Goal: Information Seeking & Learning: Learn about a topic

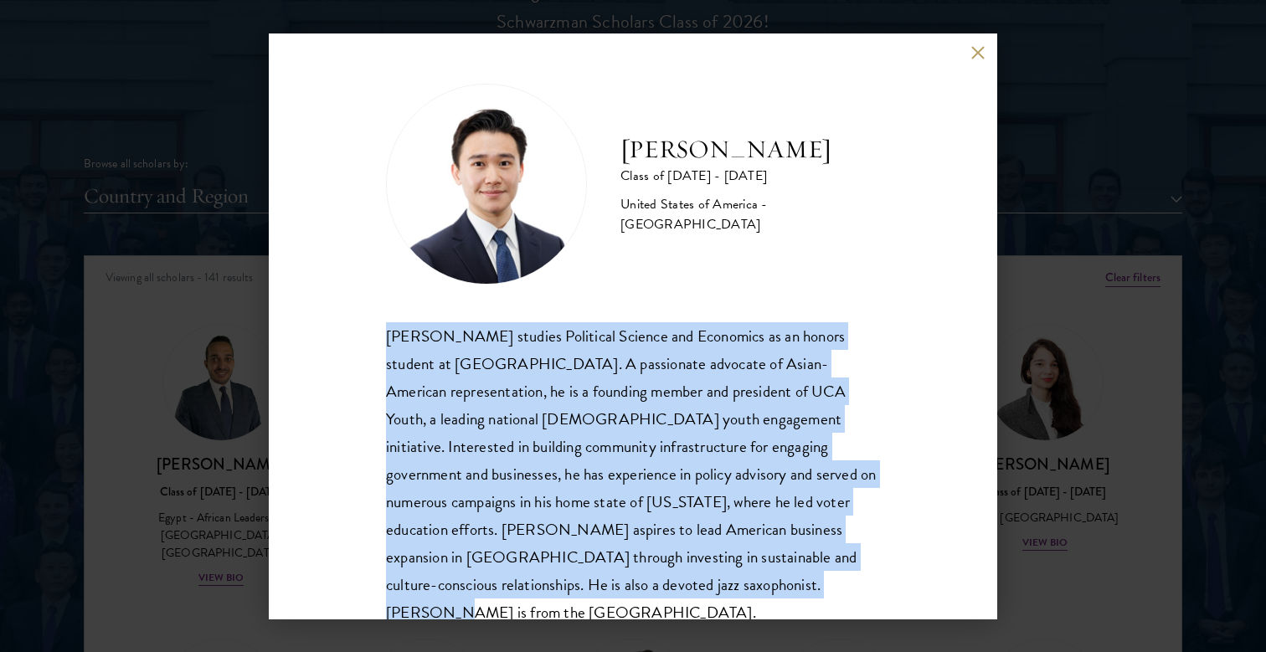
scroll to position [3780, 0]
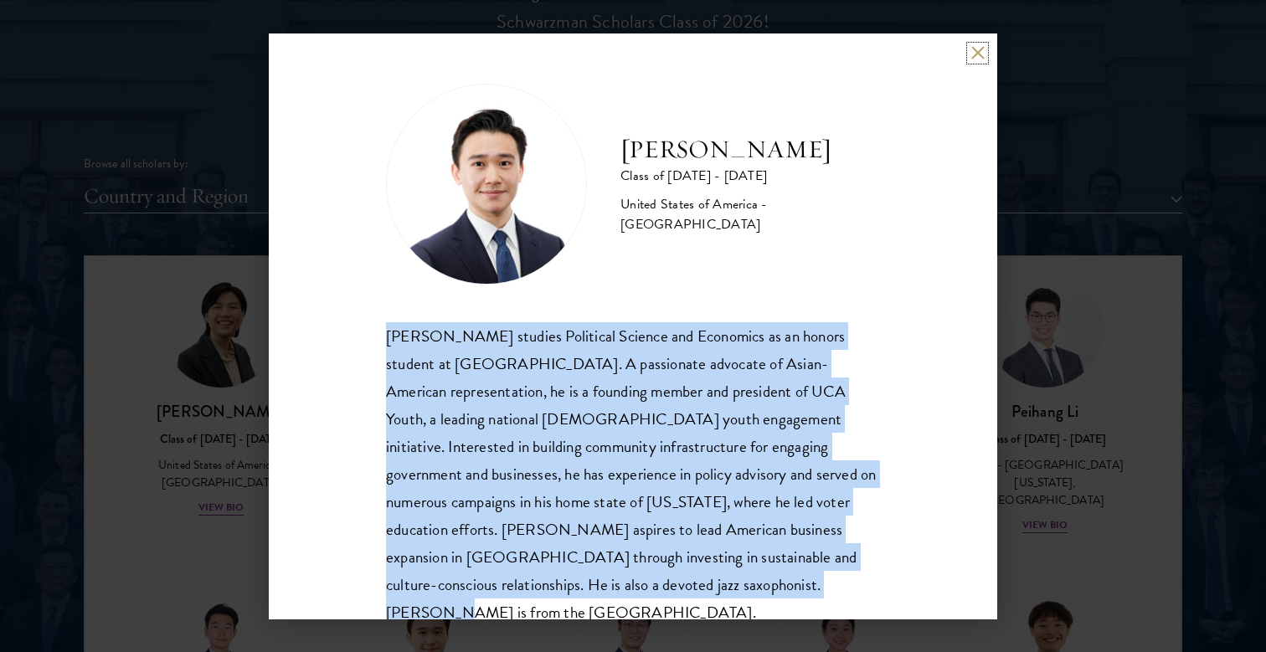
click at [972, 58] on button at bounding box center [977, 53] width 14 height 14
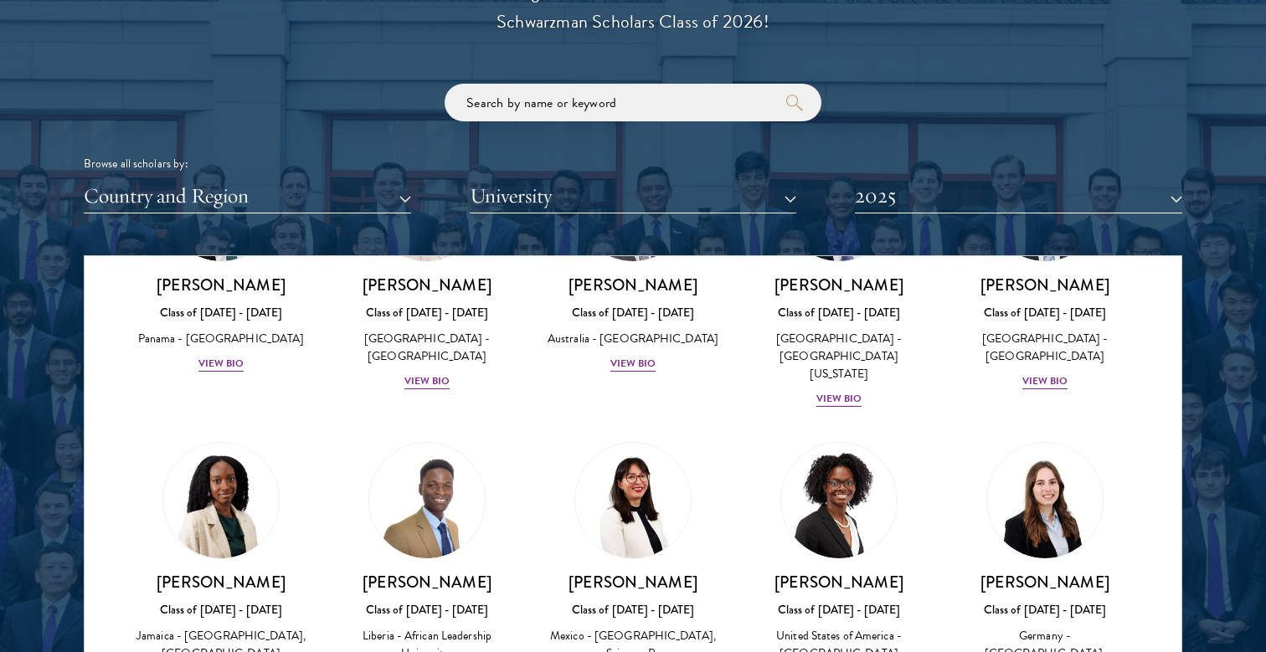
scroll to position [1860, 0]
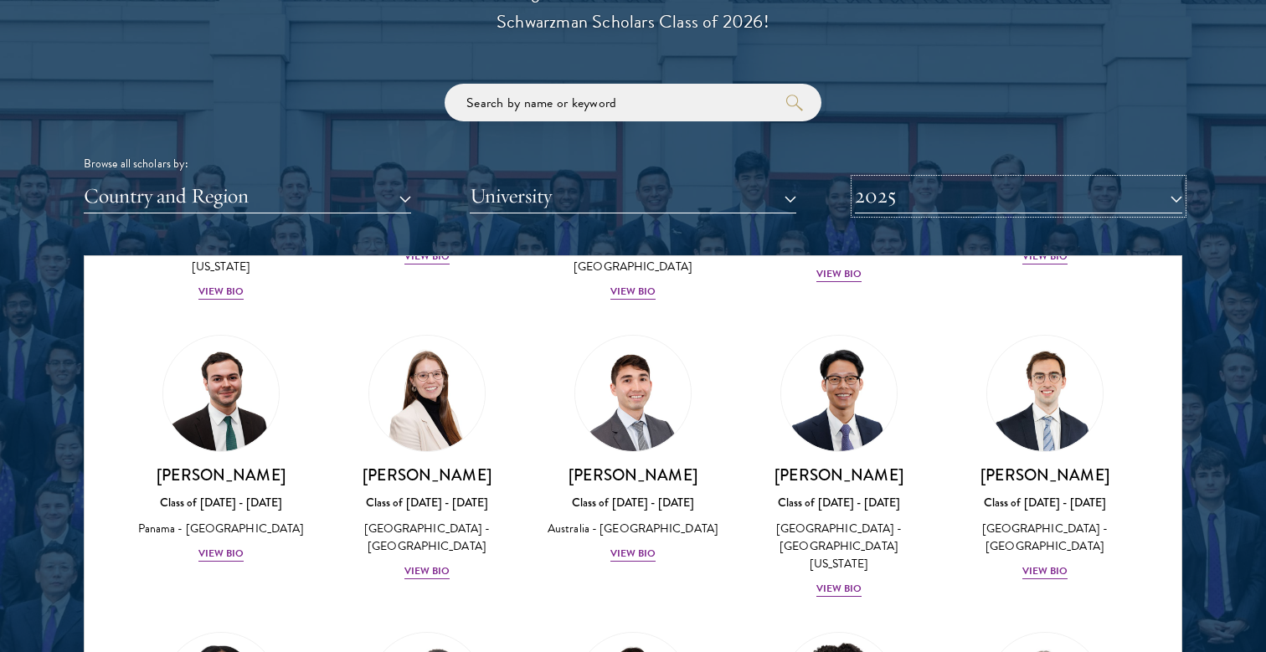
click at [899, 203] on button "2025" at bounding box center [1018, 196] width 327 height 34
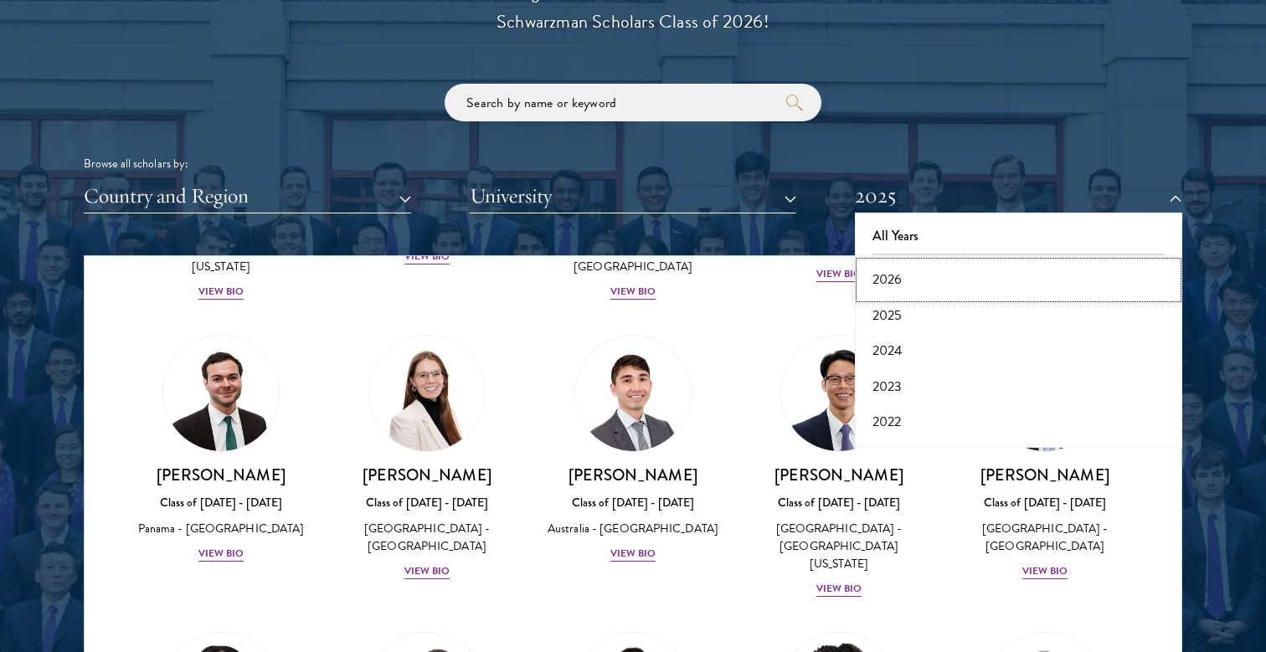
click at [890, 281] on button "2026" at bounding box center [1018, 279] width 317 height 35
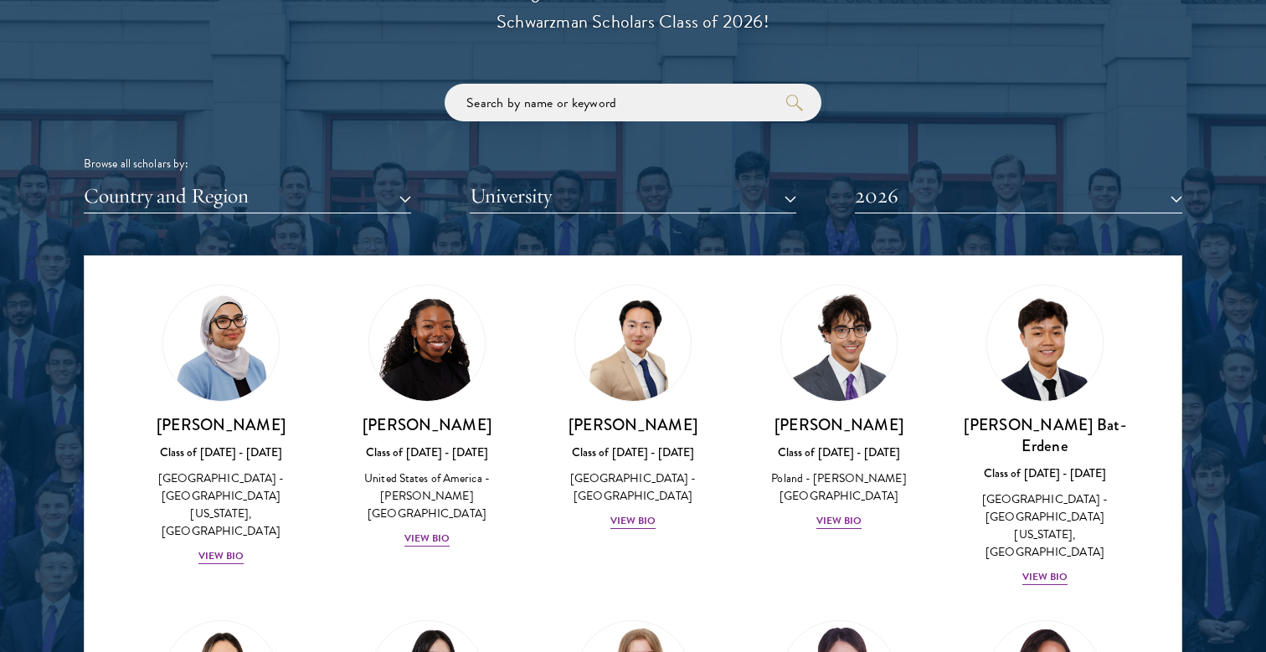
scroll to position [1003, 0]
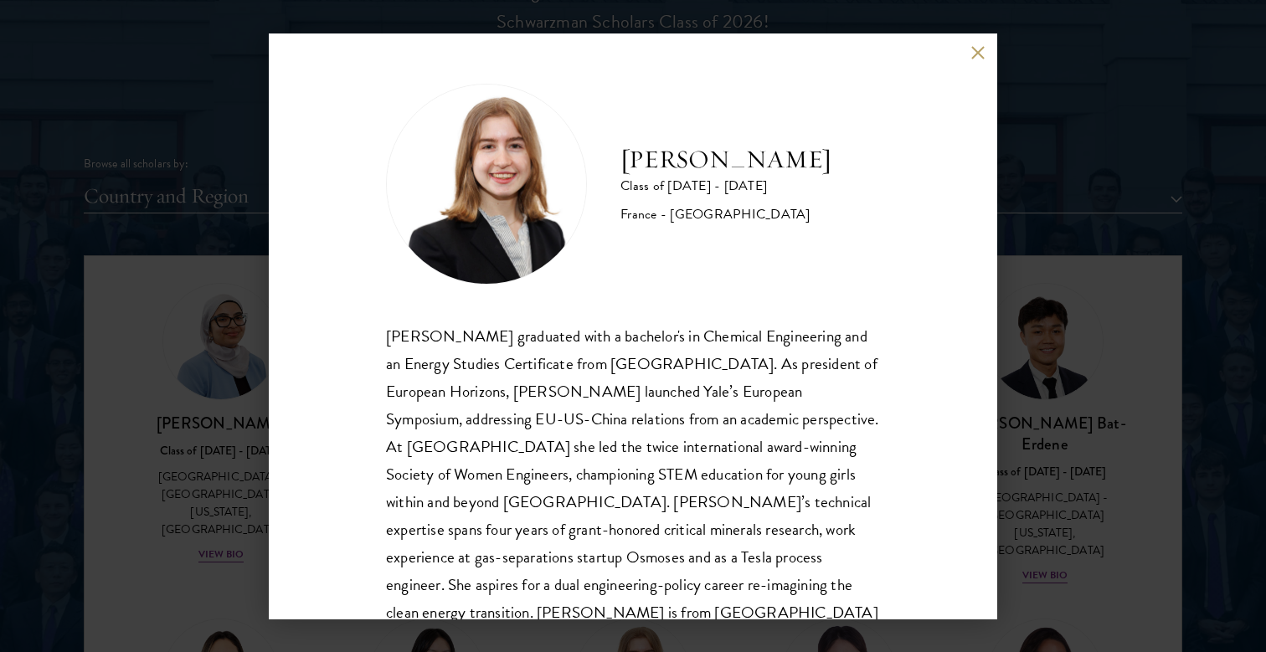
scroll to position [57, 0]
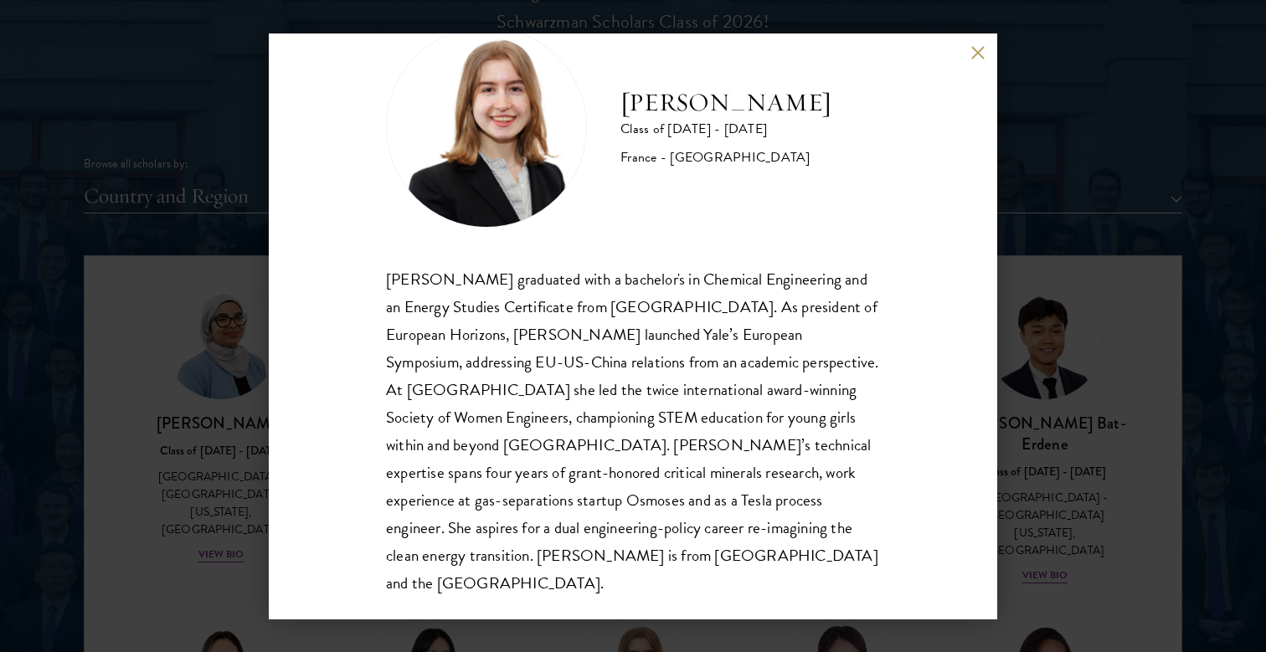
click at [979, 57] on button at bounding box center [977, 53] width 14 height 14
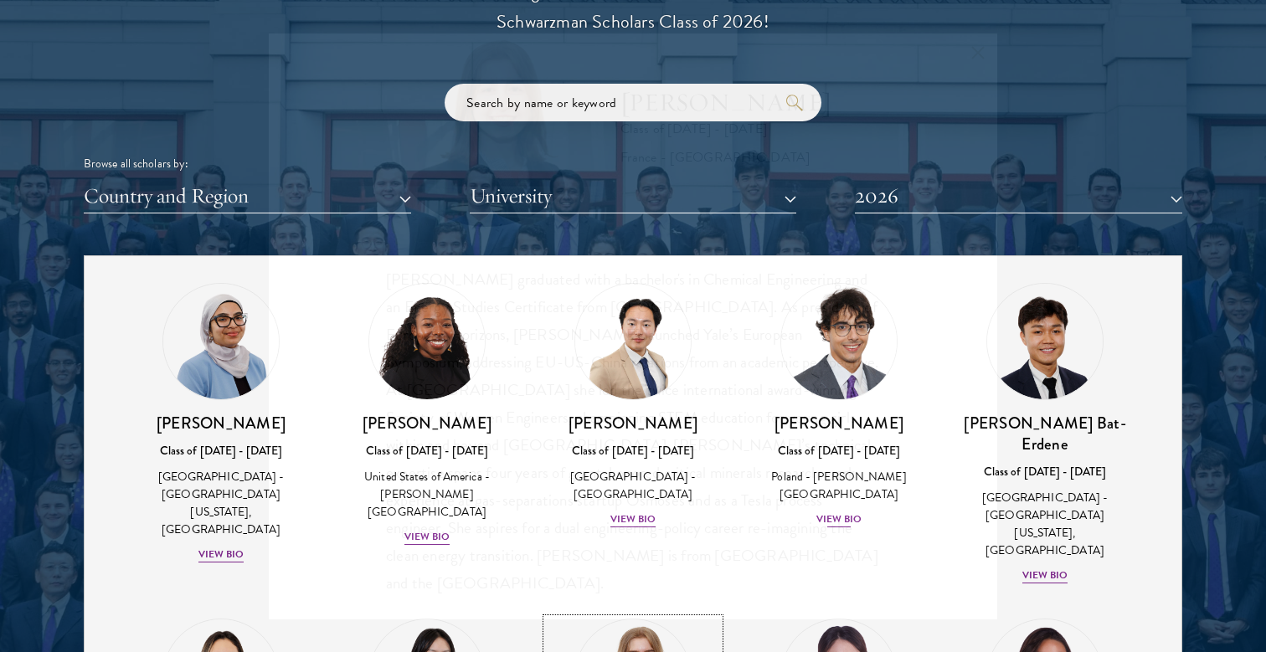
scroll to position [2053, 0]
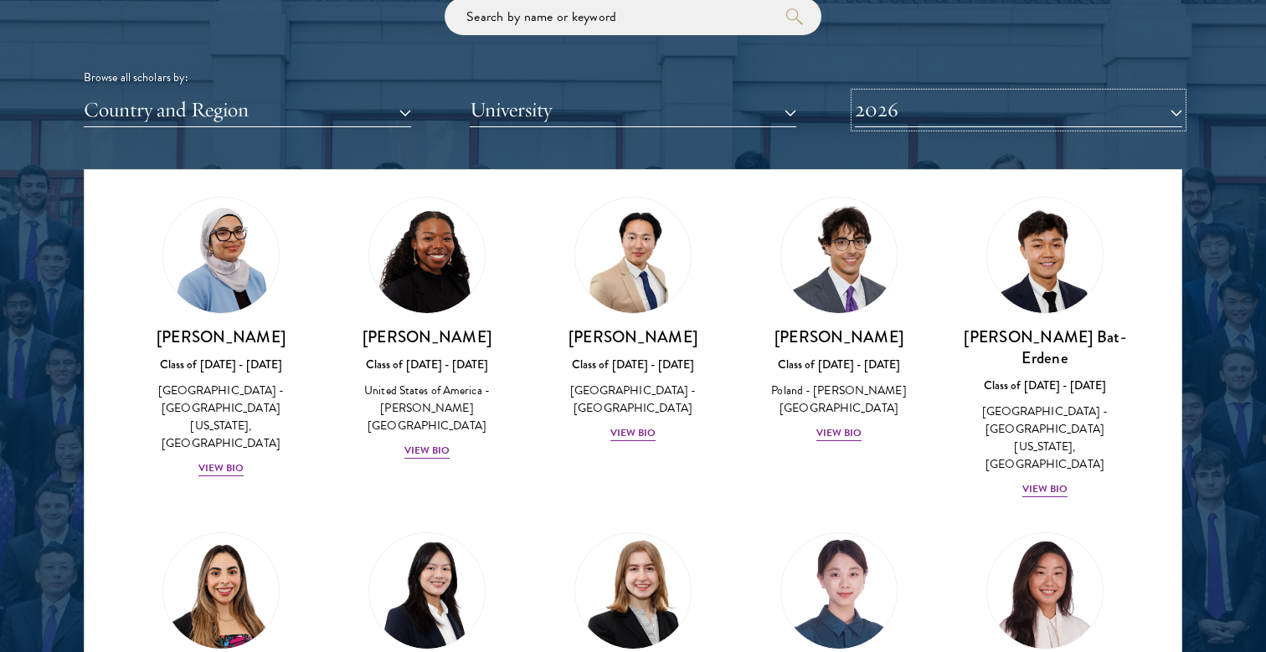
click at [907, 116] on button "2026" at bounding box center [1018, 110] width 327 height 34
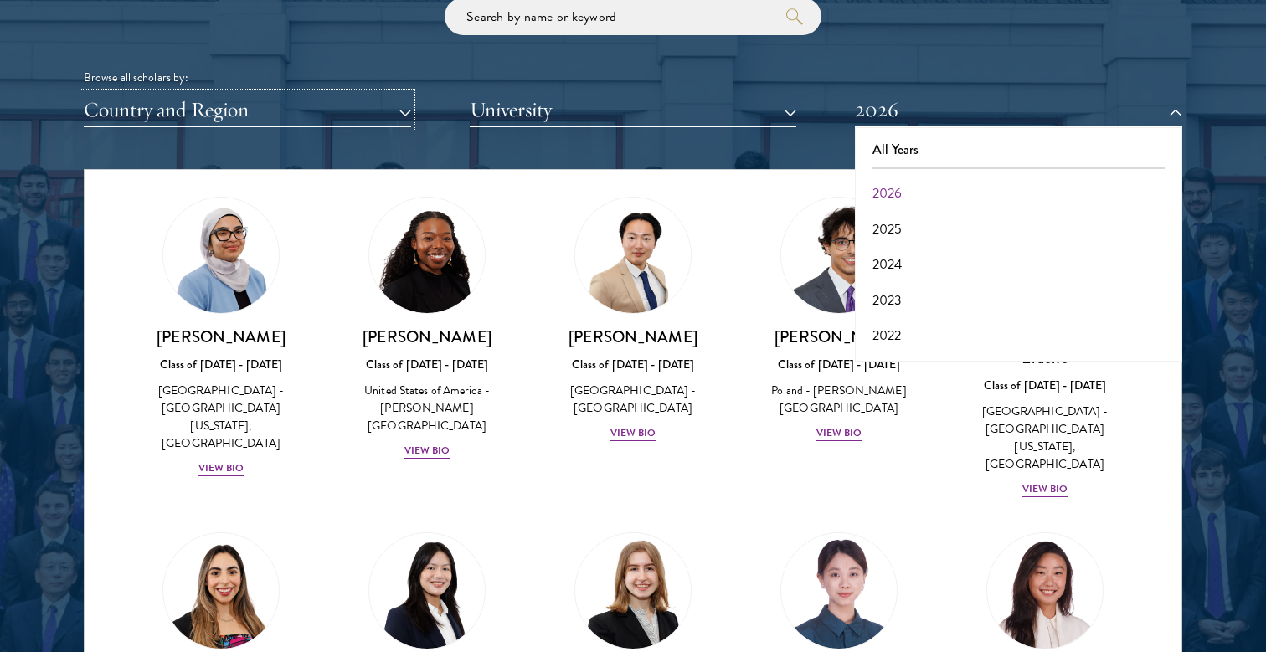
click at [374, 100] on button "Country and Region" at bounding box center [247, 110] width 327 height 34
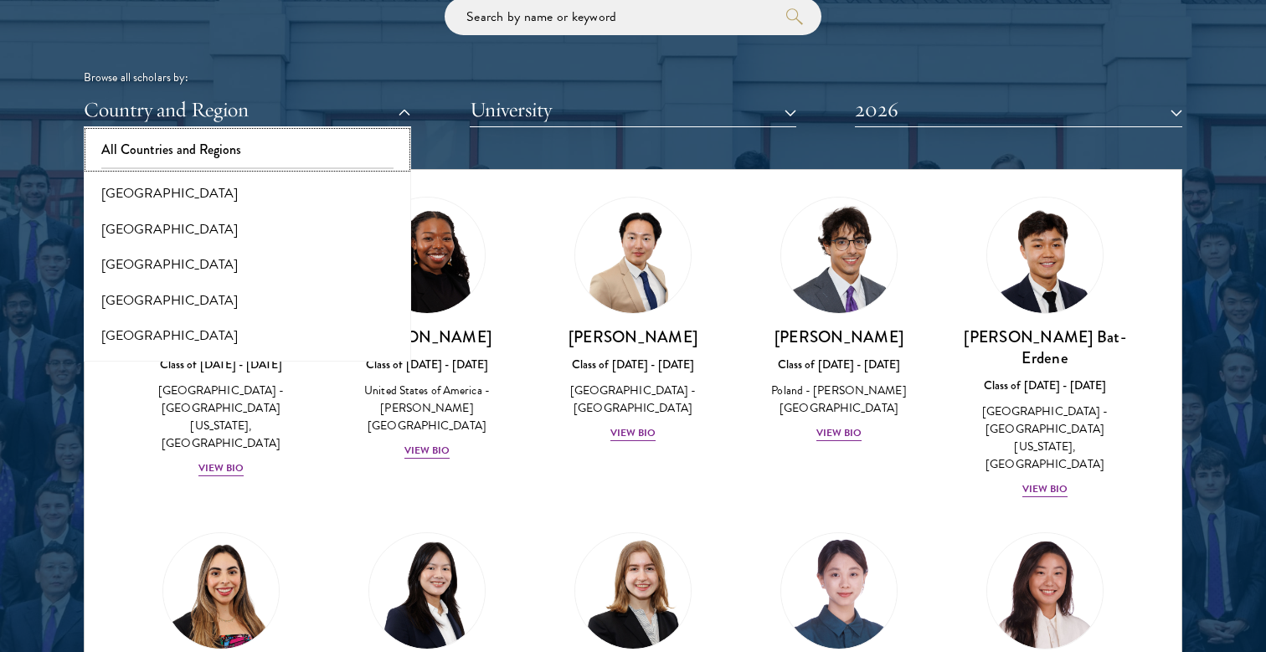
click at [306, 146] on button "All Countries and Regions" at bounding box center [247, 149] width 317 height 35
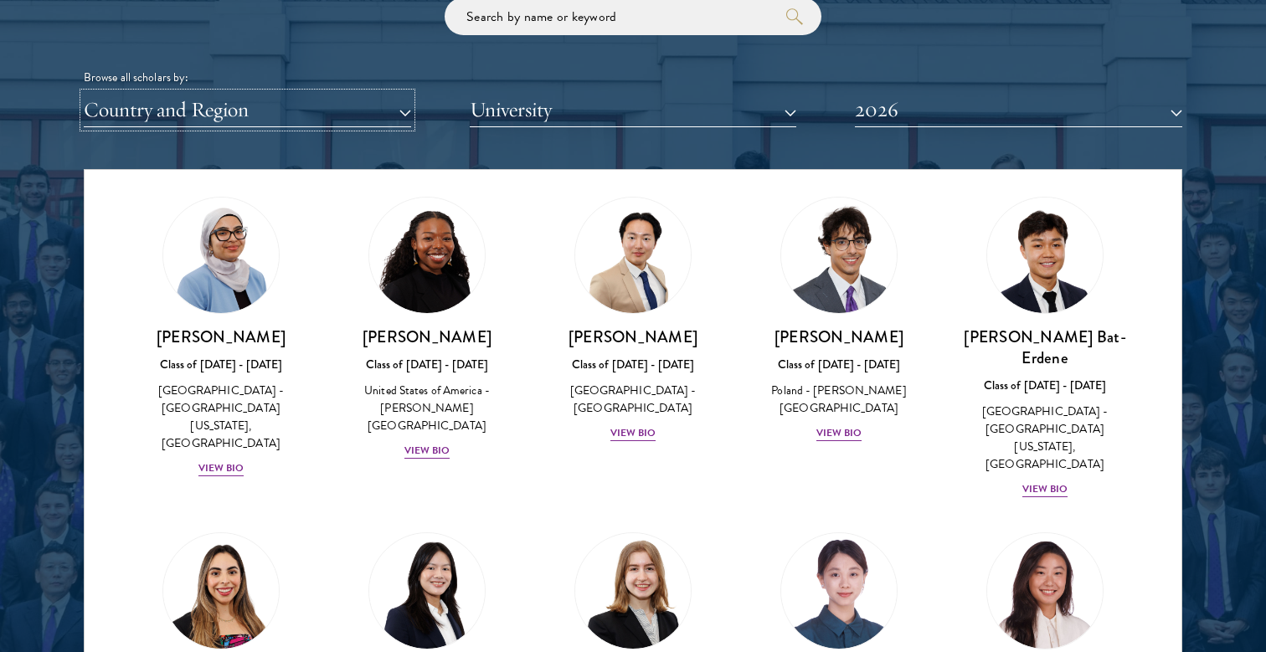
click at [297, 109] on button "Country and Region" at bounding box center [247, 110] width 327 height 34
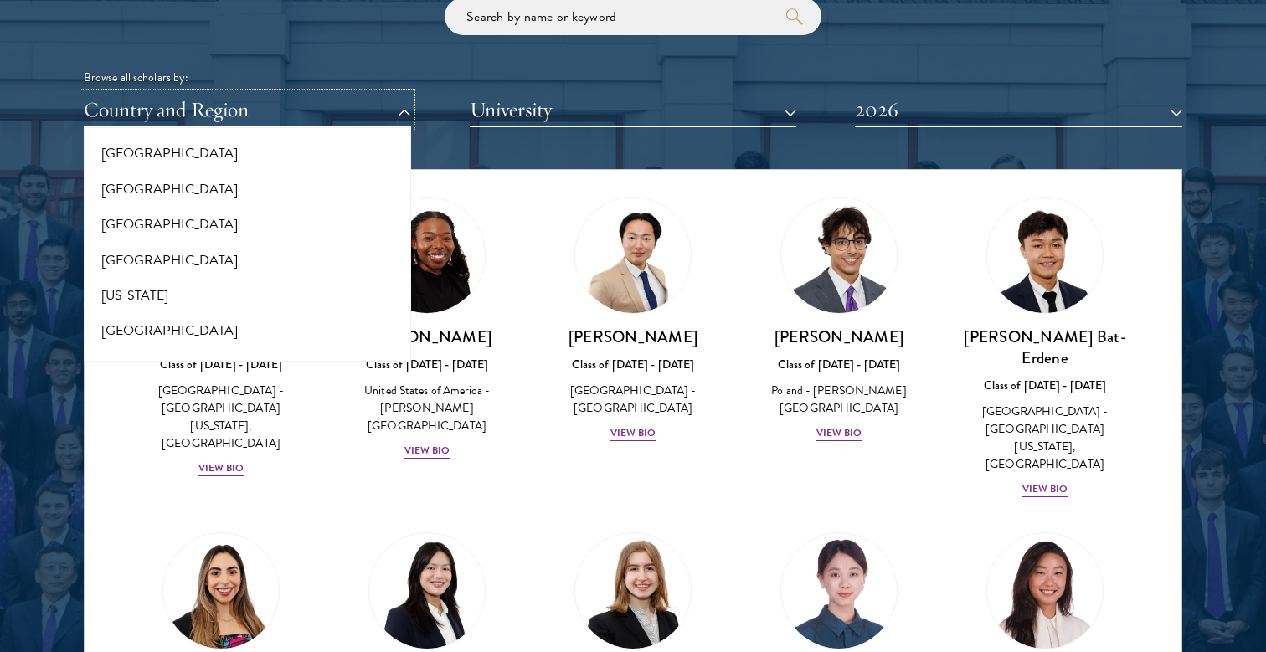
scroll to position [851, 0]
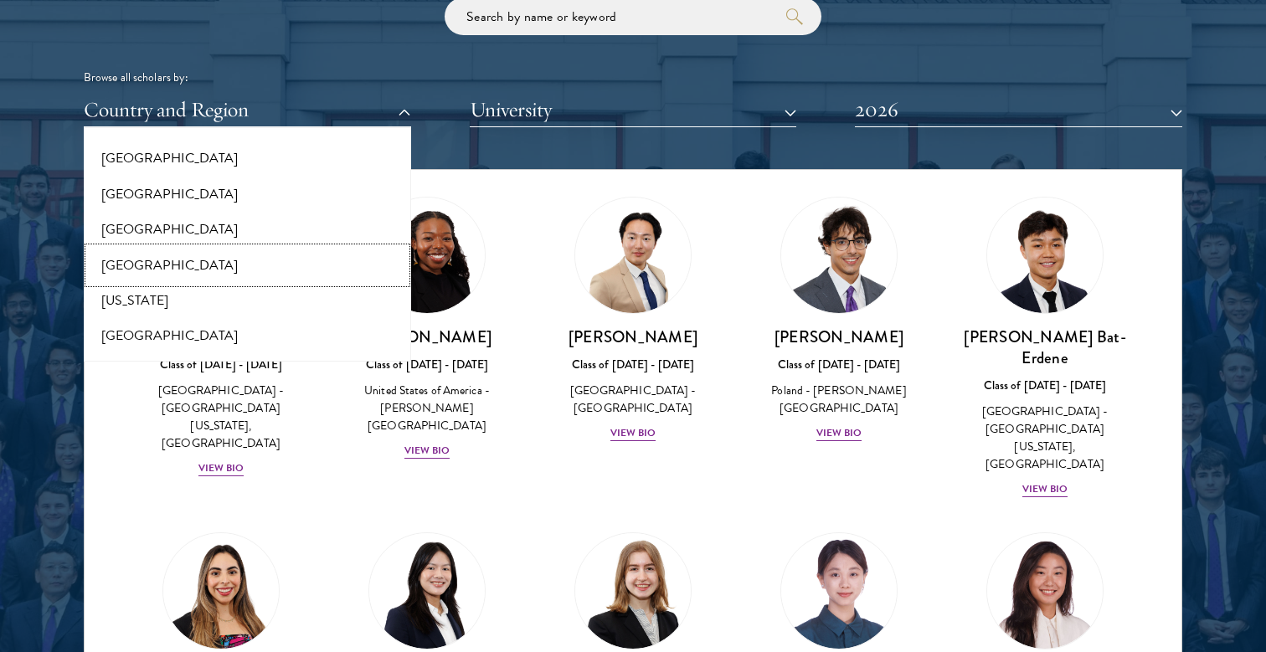
click at [169, 265] on button "[GEOGRAPHIC_DATA]" at bounding box center [247, 265] width 317 height 35
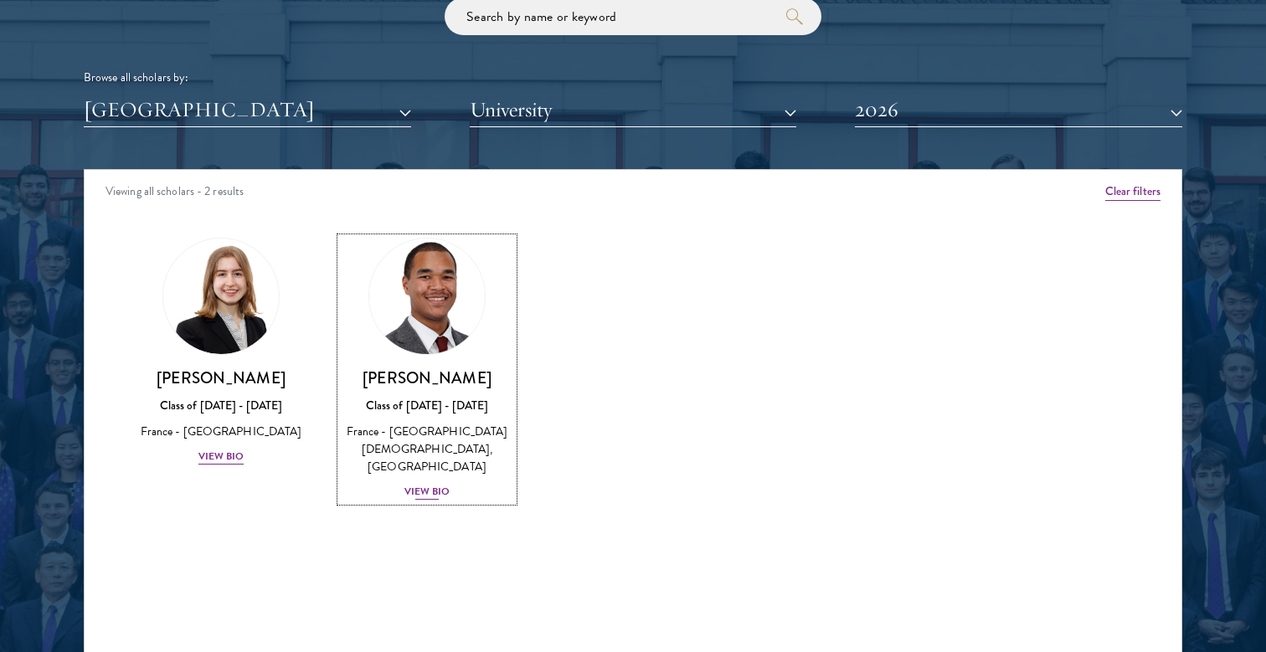
click at [467, 312] on img at bounding box center [426, 296] width 127 height 127
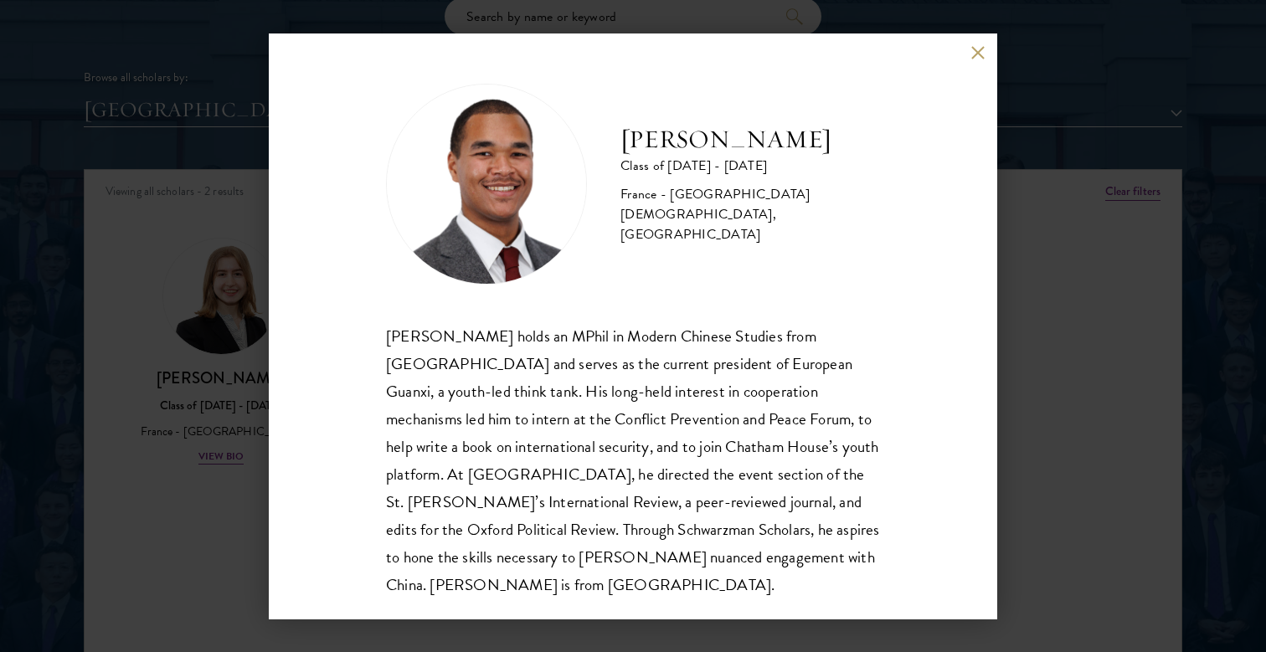
click at [970, 52] on button at bounding box center [977, 53] width 14 height 14
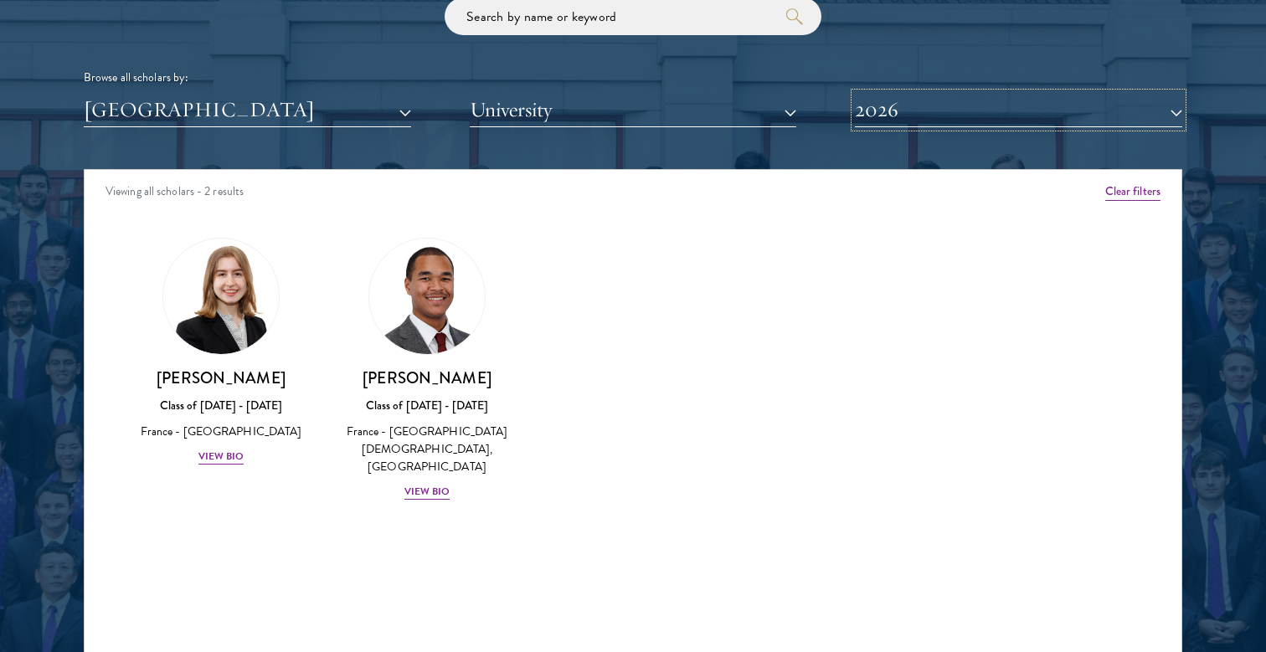
click at [955, 116] on button "2026" at bounding box center [1018, 110] width 327 height 34
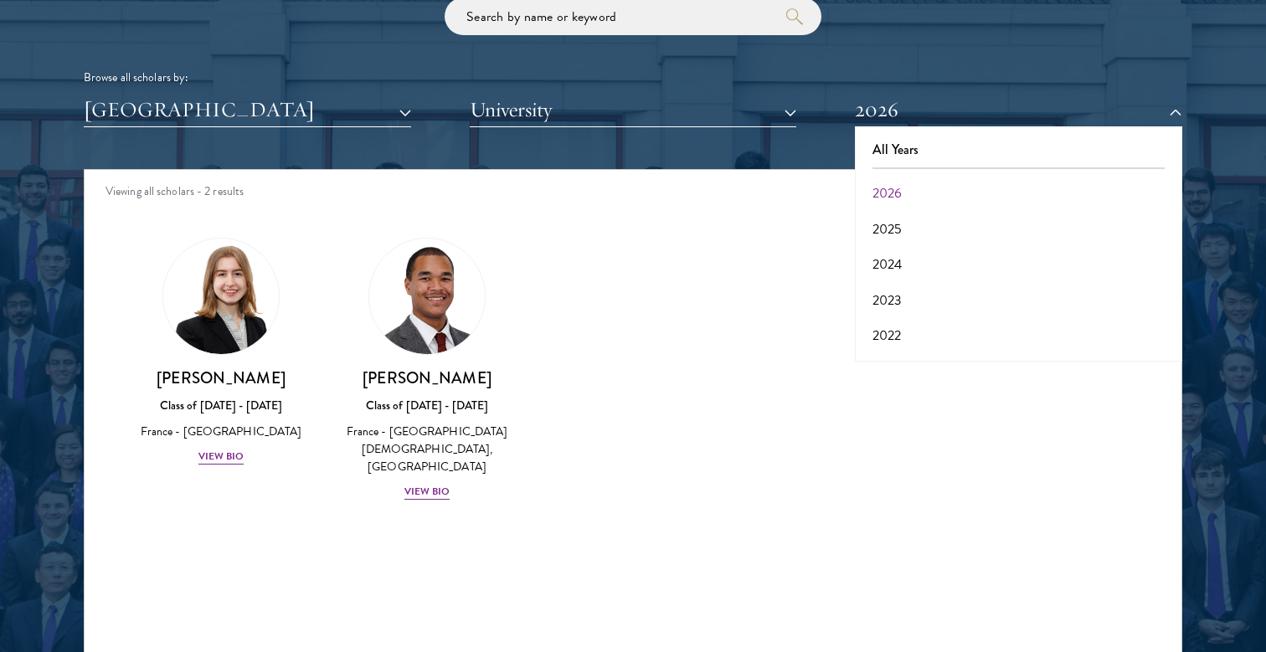
click at [537, 383] on div "Amber Class of [DATE] - [DATE] [GEOGRAPHIC_DATA] - [GEOGRAPHIC_DATA] View Bio C…" at bounding box center [633, 384] width 1097 height 335
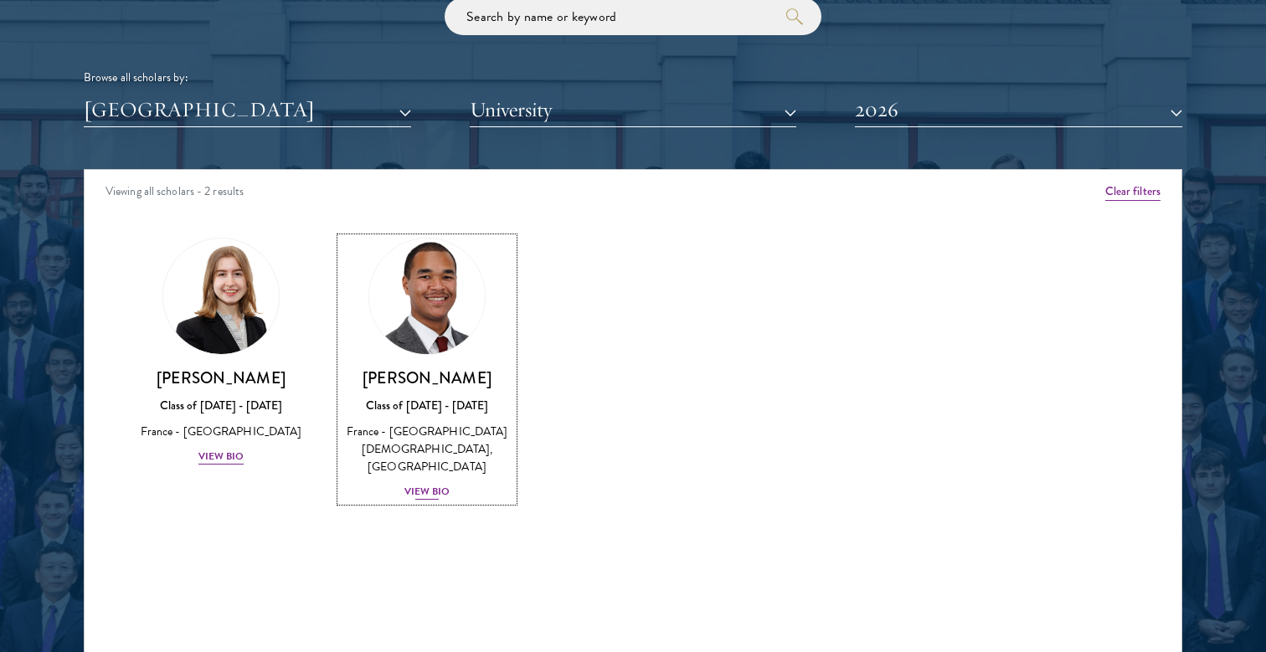
click at [453, 420] on div "[PERSON_NAME] Class of [DATE] - [DATE] [GEOGRAPHIC_DATA] - [GEOGRAPHIC_DATA][DE…" at bounding box center [427, 434] width 172 height 134
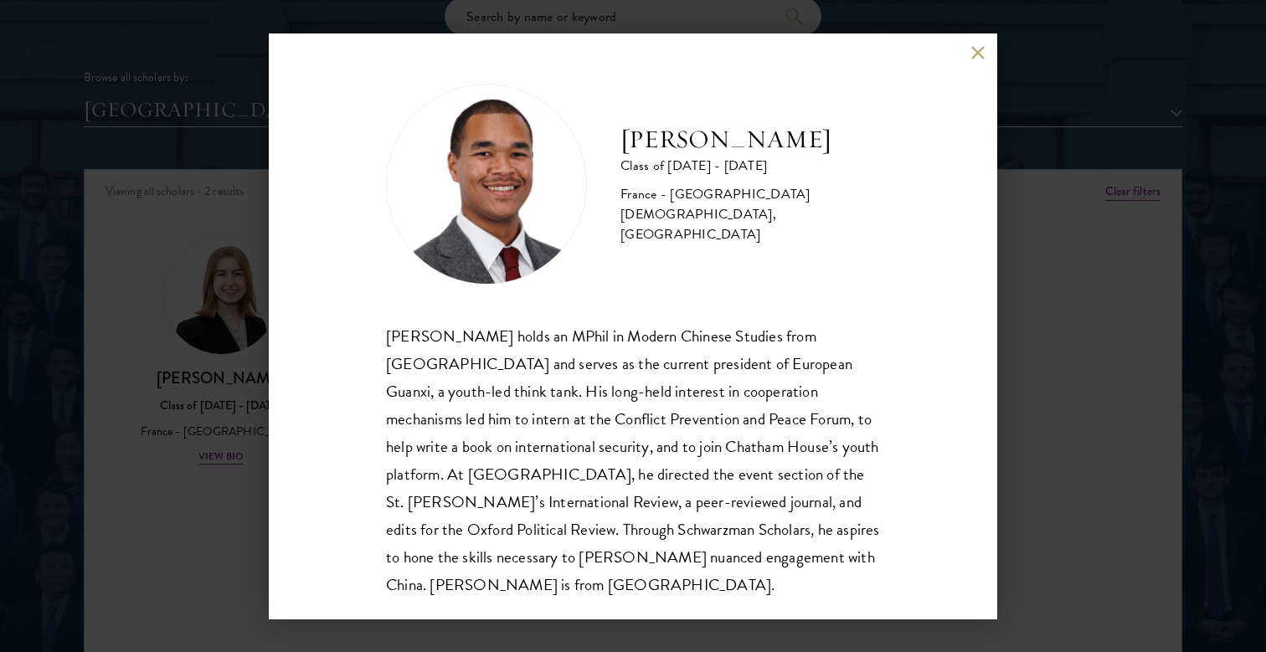
click at [963, 58] on div "[PERSON_NAME] Class of [DATE] - [DATE] France - [GEOGRAPHIC_DATA][DEMOGRAPHIC_D…" at bounding box center [633, 326] width 728 height 586
click at [972, 55] on button at bounding box center [977, 53] width 14 height 14
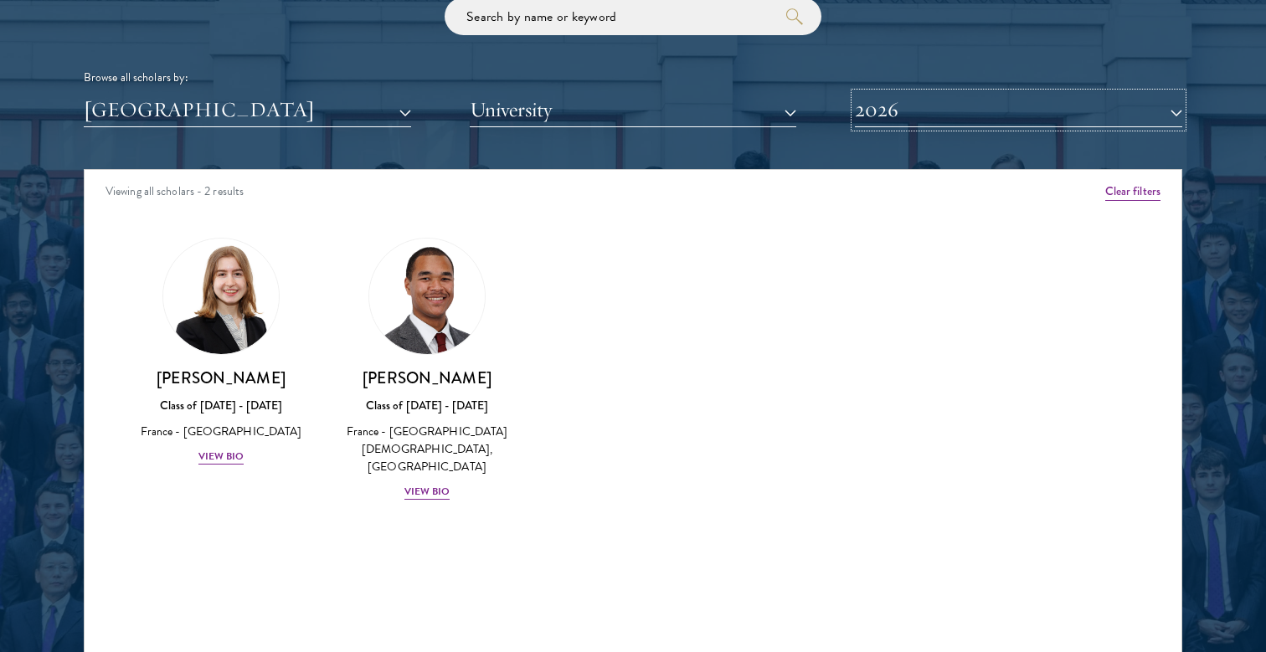
click at [936, 120] on button "2026" at bounding box center [1018, 110] width 327 height 34
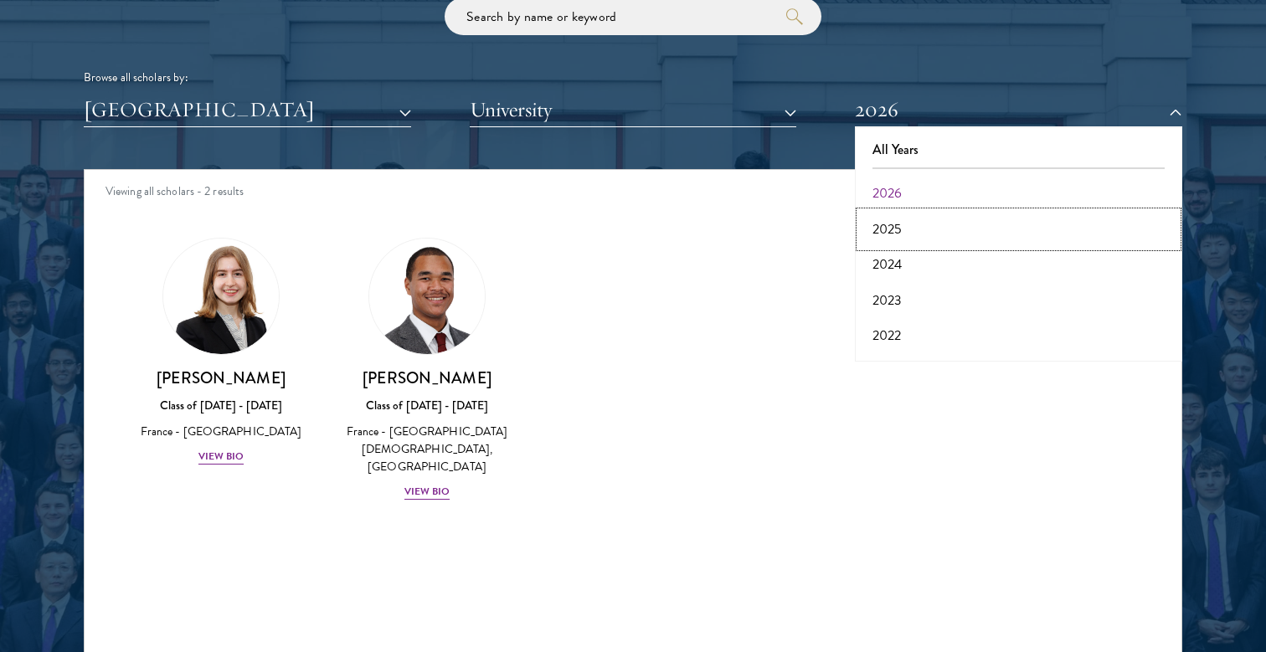
click at [875, 220] on button "2025" at bounding box center [1018, 229] width 317 height 35
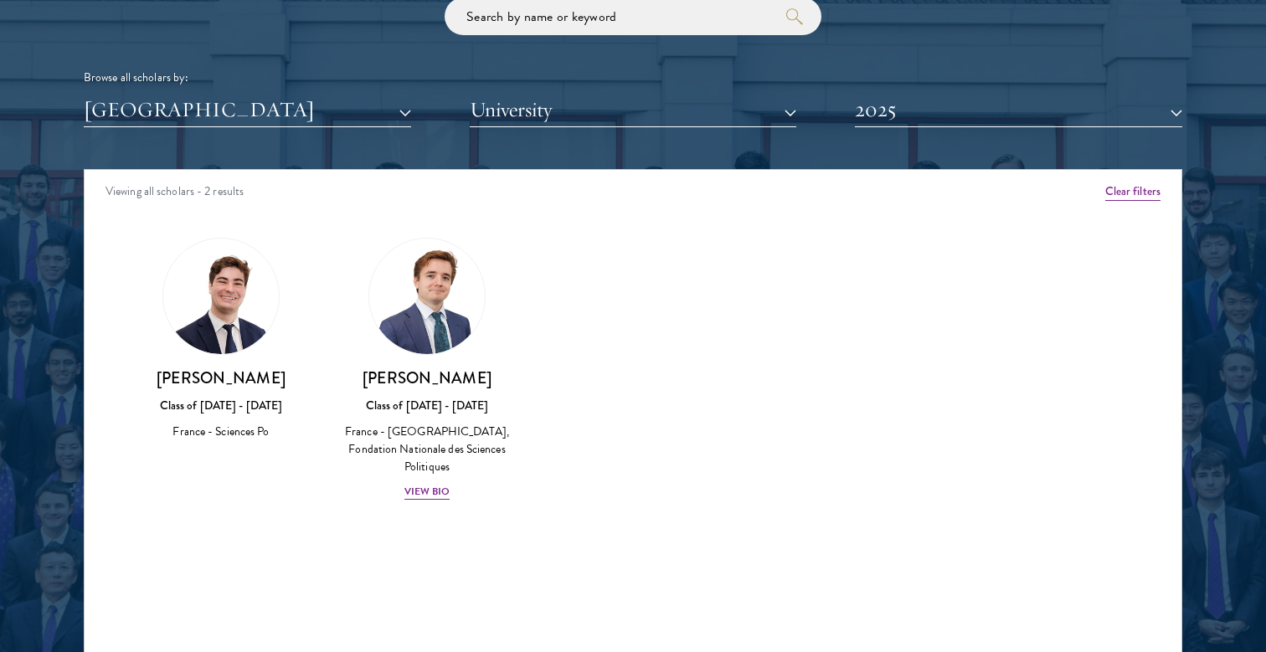
click at [258, 353] on div "[PERSON_NAME] Class of [DATE] - [DATE] France - Sciences Po" at bounding box center [221, 340] width 172 height 204
click at [445, 429] on div "France - [GEOGRAPHIC_DATA], Fondation Nationale des Sciences Politiques" at bounding box center [427, 449] width 172 height 53
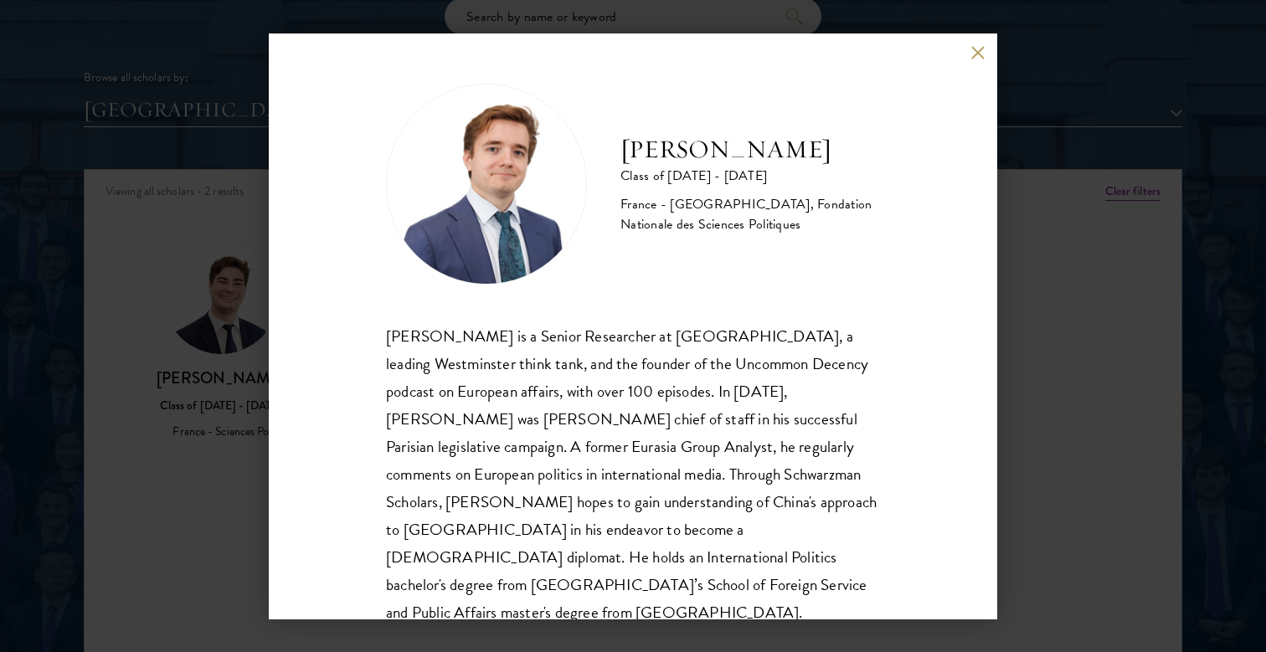
click at [972, 50] on button at bounding box center [977, 53] width 14 height 14
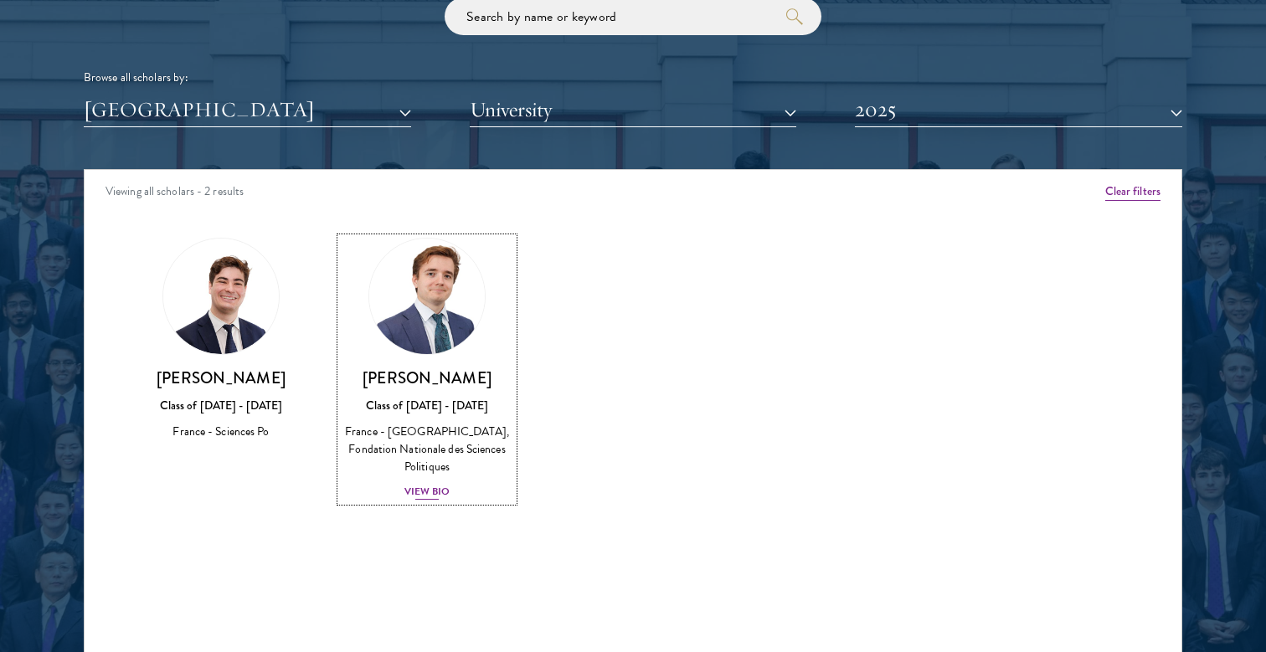
click at [351, 408] on div "Class of [DATE] - [DATE]" at bounding box center [427, 406] width 172 height 18
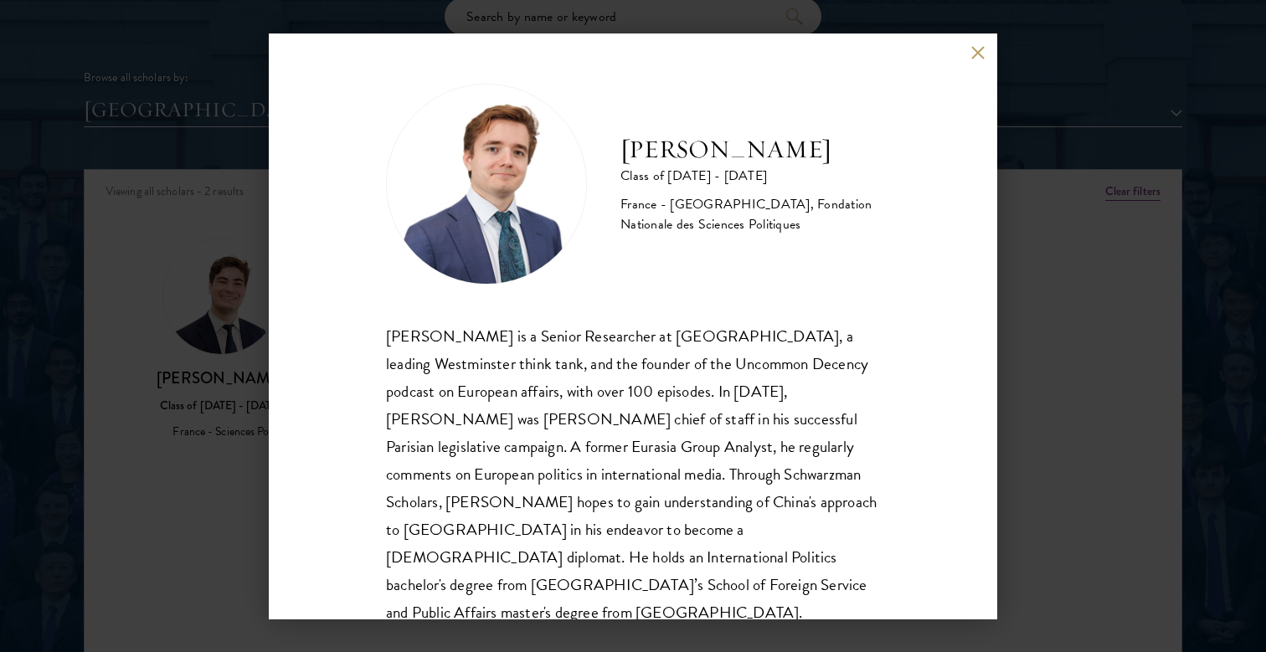
click at [989, 49] on div "[PERSON_NAME] Class of [DATE] - [DATE] [GEOGRAPHIC_DATA] - [GEOGRAPHIC_DATA], F…" at bounding box center [633, 326] width 728 height 586
click at [980, 52] on button at bounding box center [977, 53] width 14 height 14
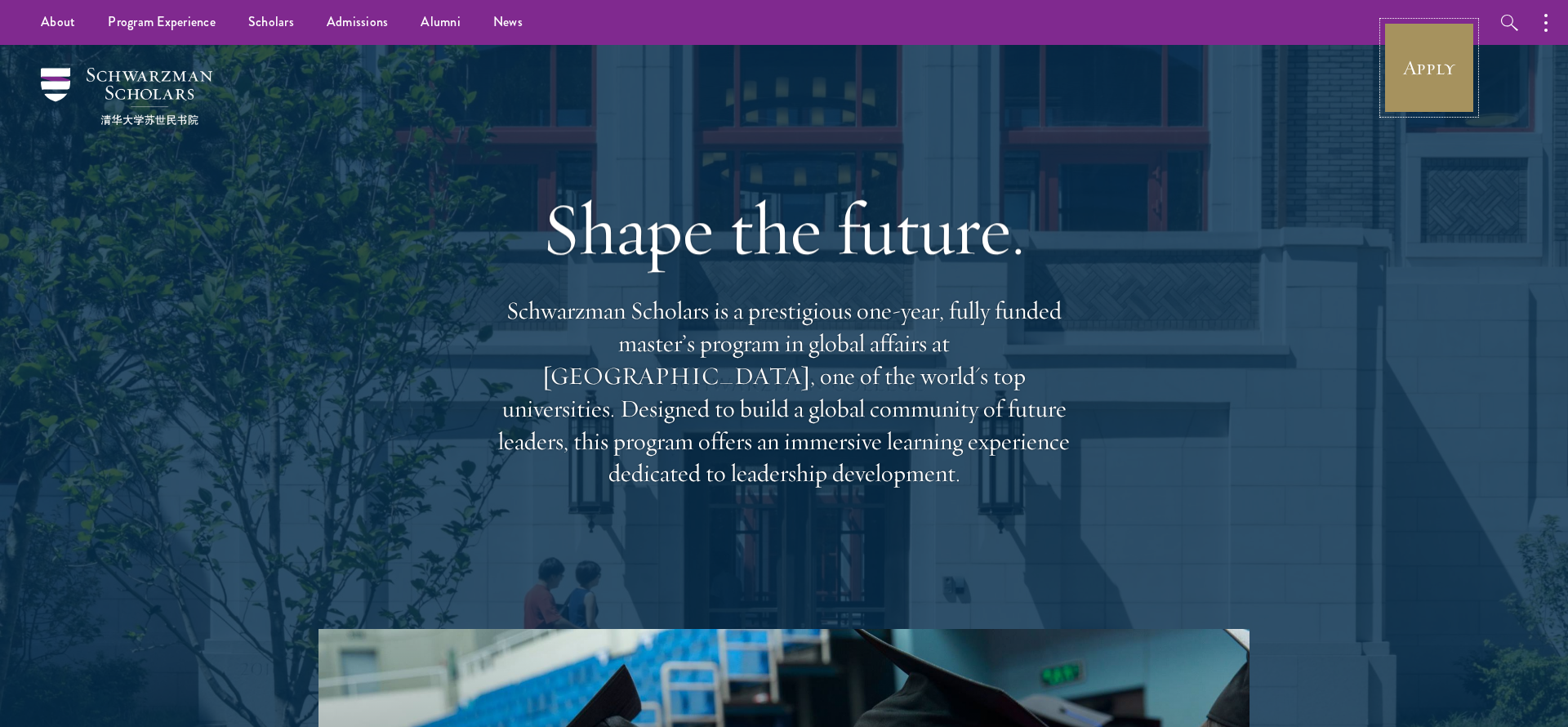
click at [1443, 73] on link "Apply" at bounding box center [1429, 68] width 92 height 92
